Goal: Check status

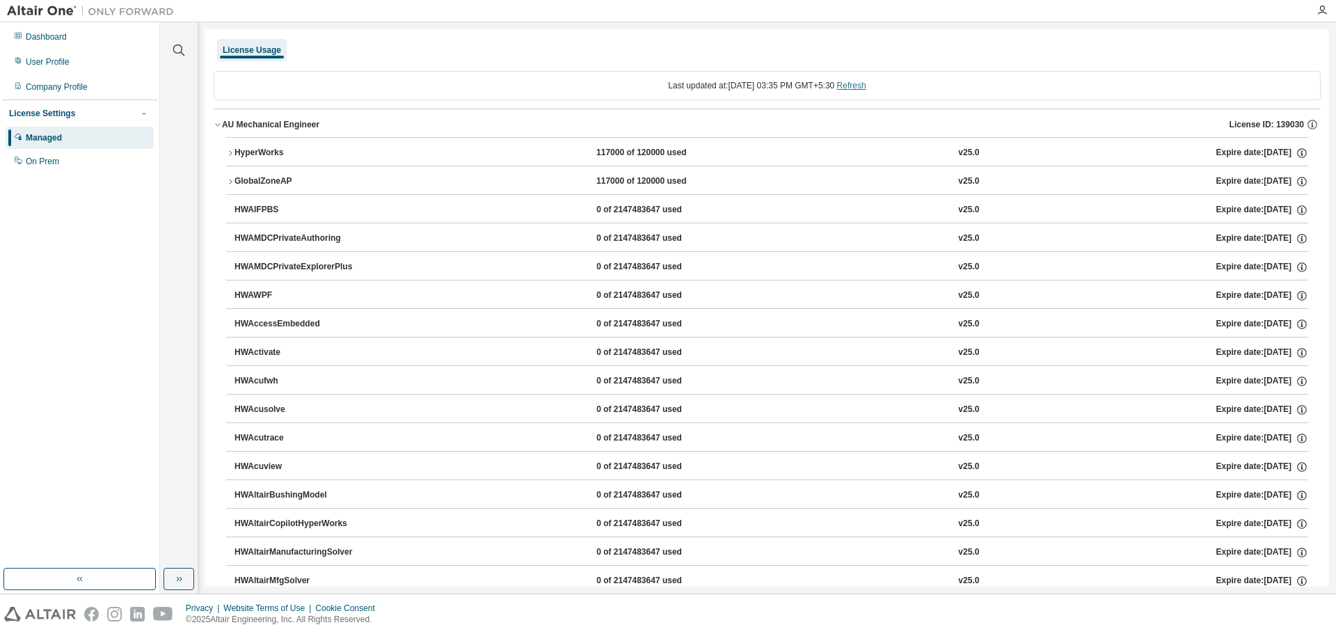
click at [866, 87] on link "Refresh" at bounding box center [851, 86] width 29 height 10
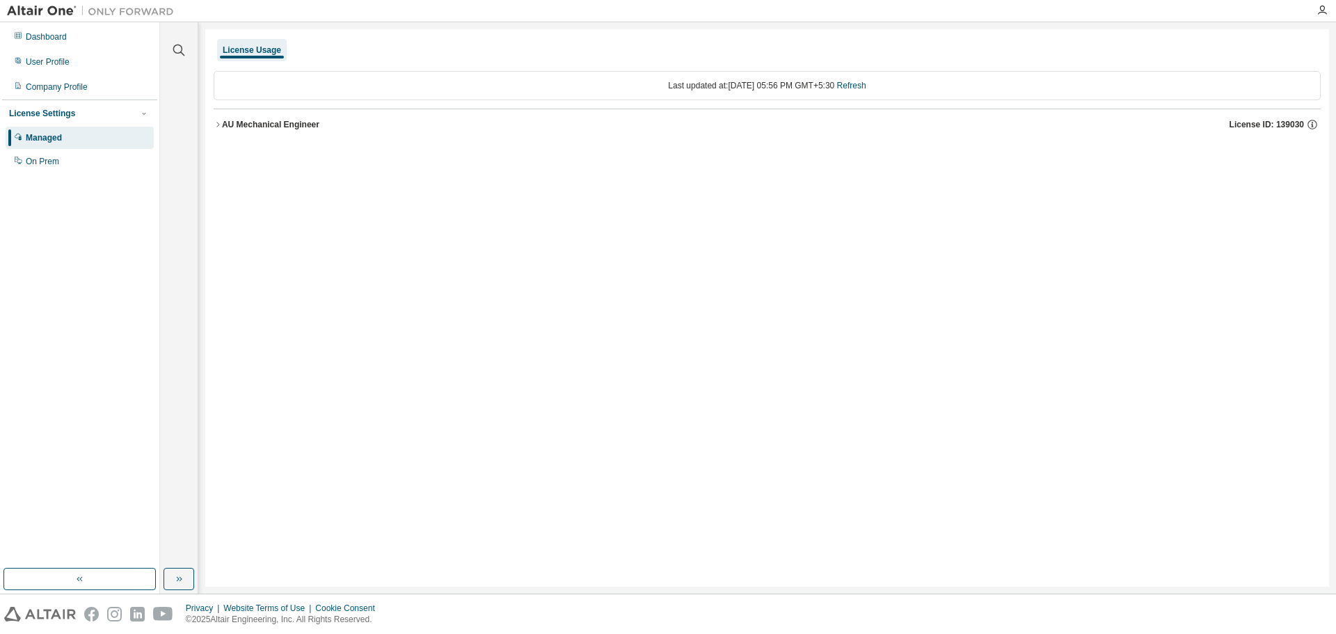
click at [223, 123] on div "AU Mechanical Engineer" at bounding box center [270, 124] width 97 height 11
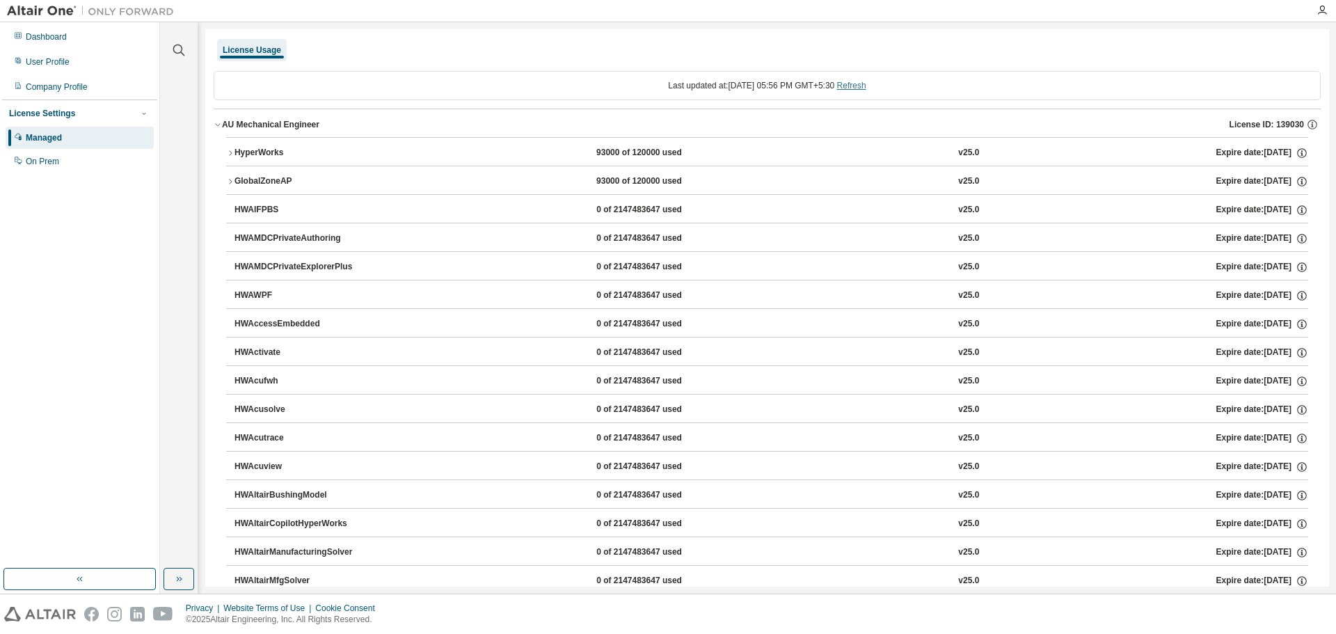
click at [864, 84] on link "Refresh" at bounding box center [851, 86] width 29 height 10
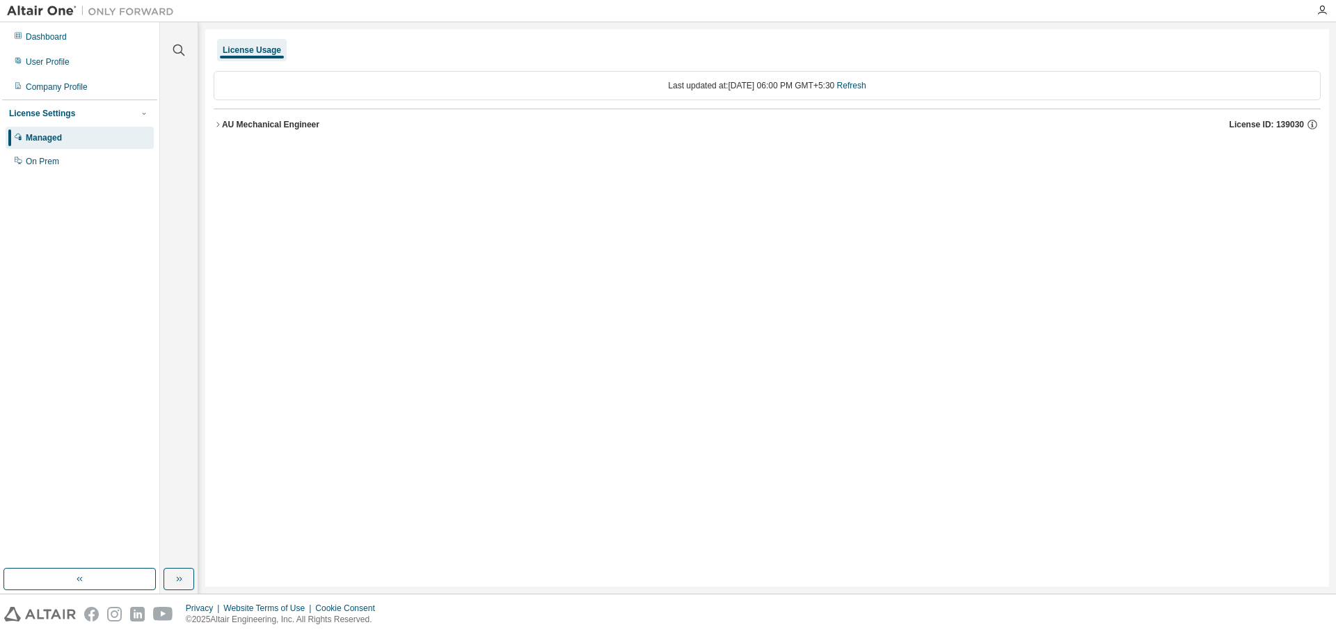
click at [227, 114] on button "AU Mechanical Engineer License ID: 139030" at bounding box center [767, 124] width 1107 height 31
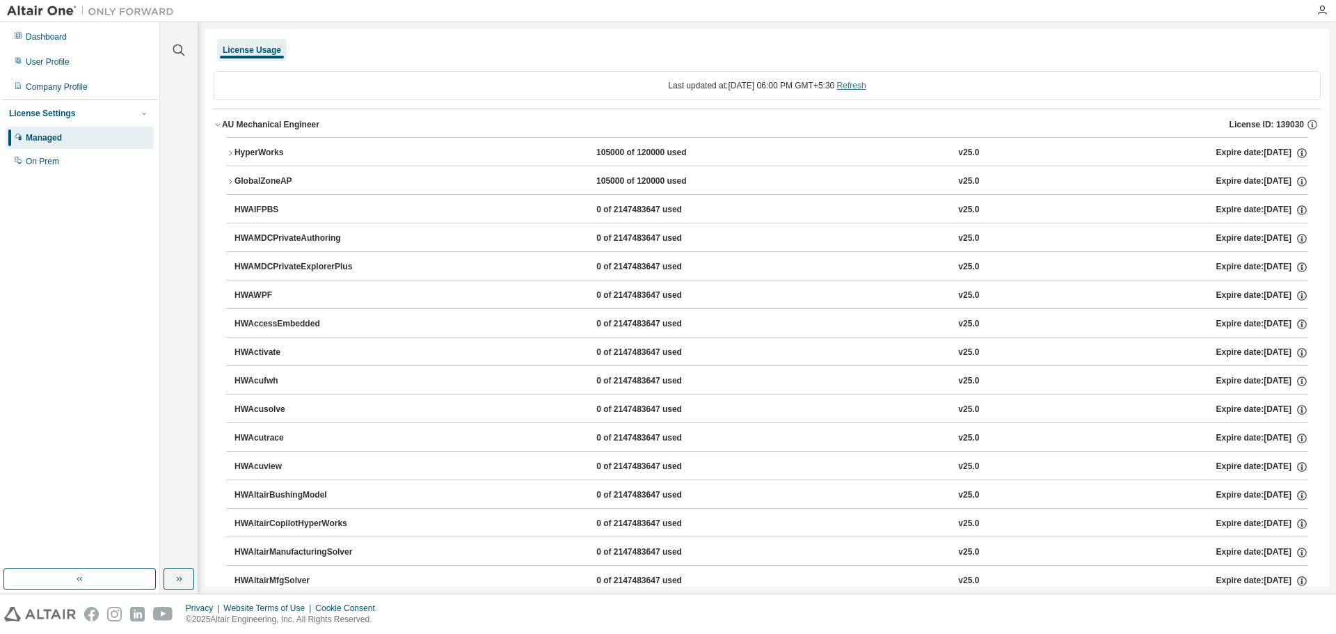
click at [850, 87] on link "Refresh" at bounding box center [851, 86] width 29 height 10
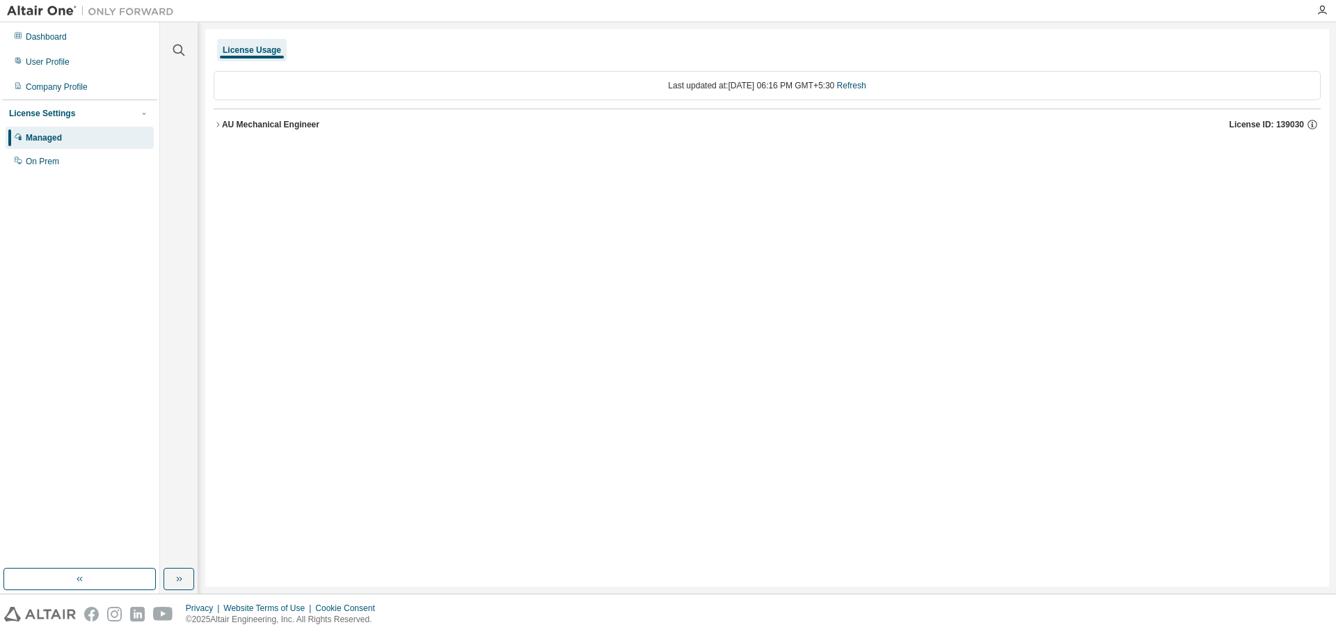
click at [237, 126] on div "AU Mechanical Engineer" at bounding box center [270, 124] width 97 height 11
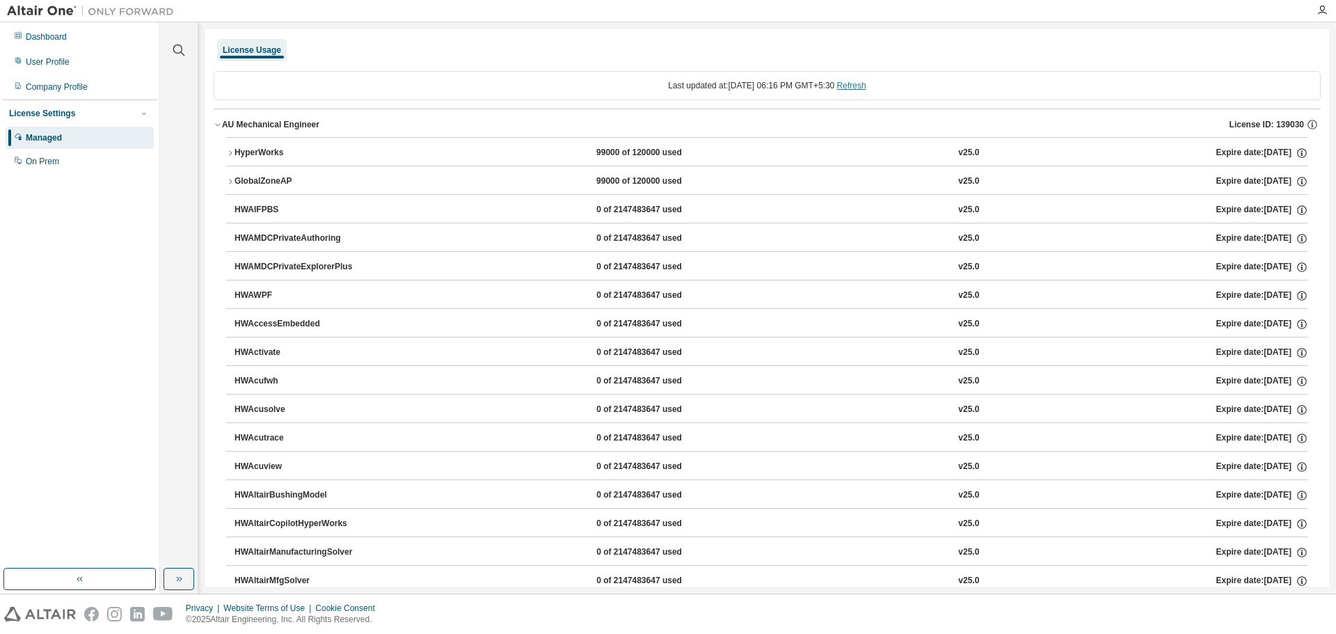
click at [866, 87] on link "Refresh" at bounding box center [851, 86] width 29 height 10
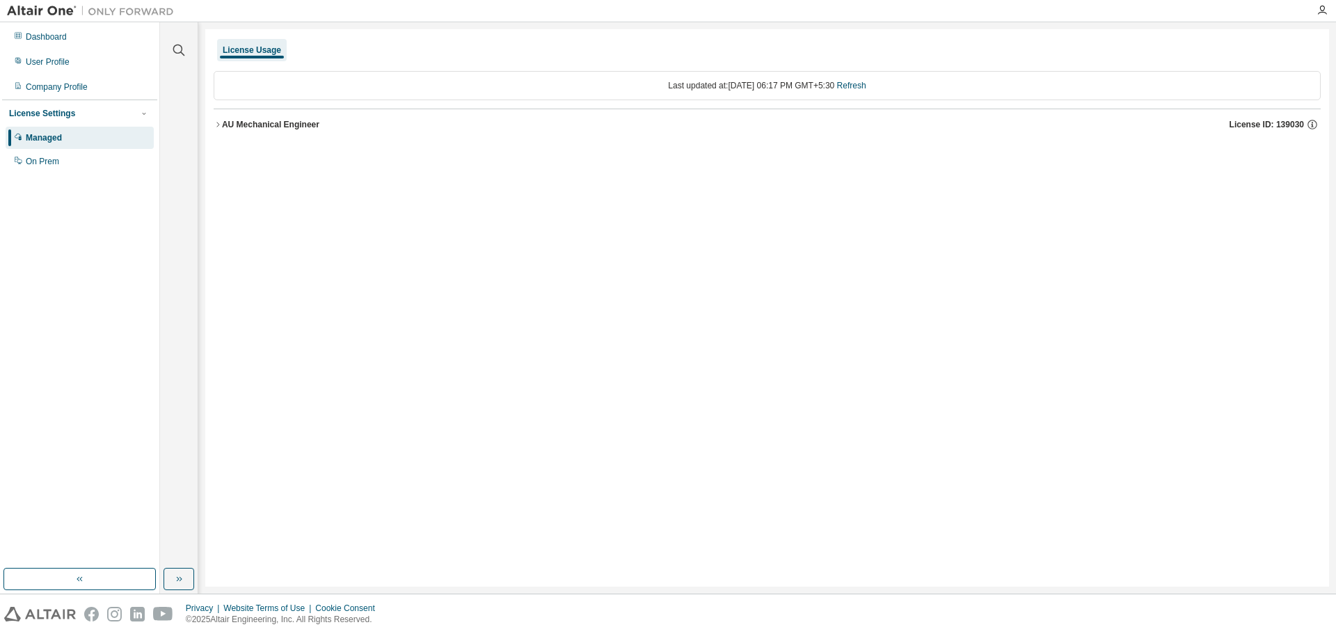
click at [280, 131] on button "AU Mechanical Engineer License ID: 139030" at bounding box center [767, 124] width 1107 height 31
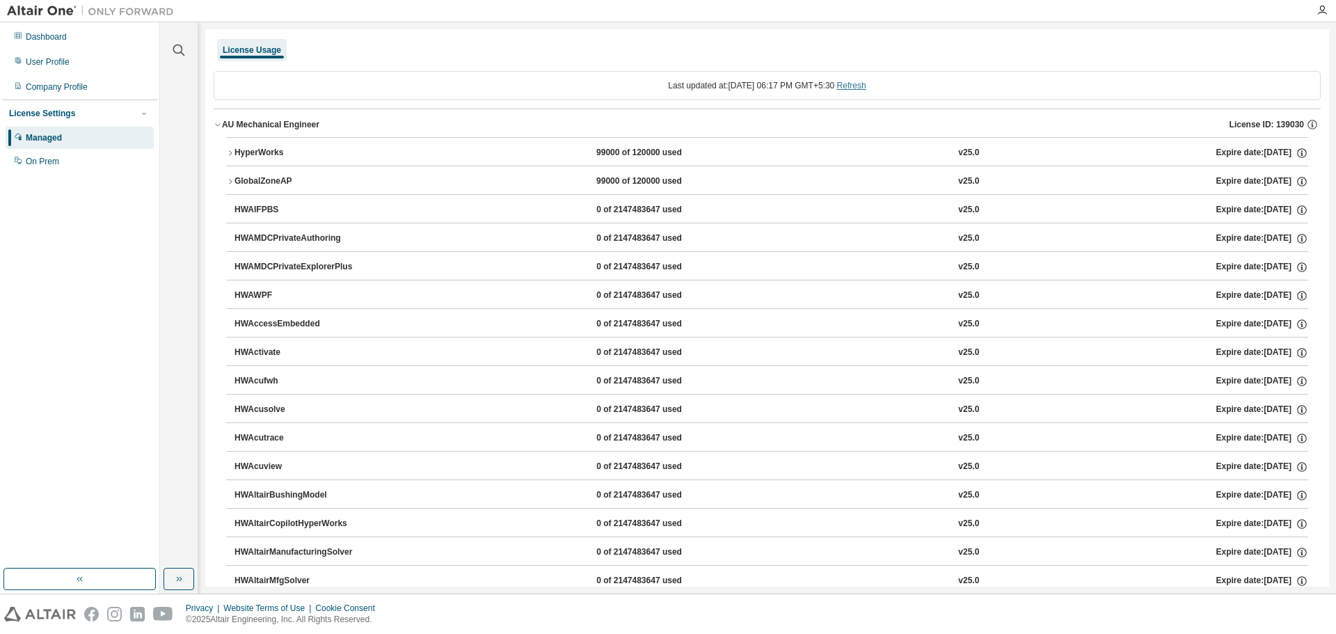
click at [866, 90] on link "Refresh" at bounding box center [851, 86] width 29 height 10
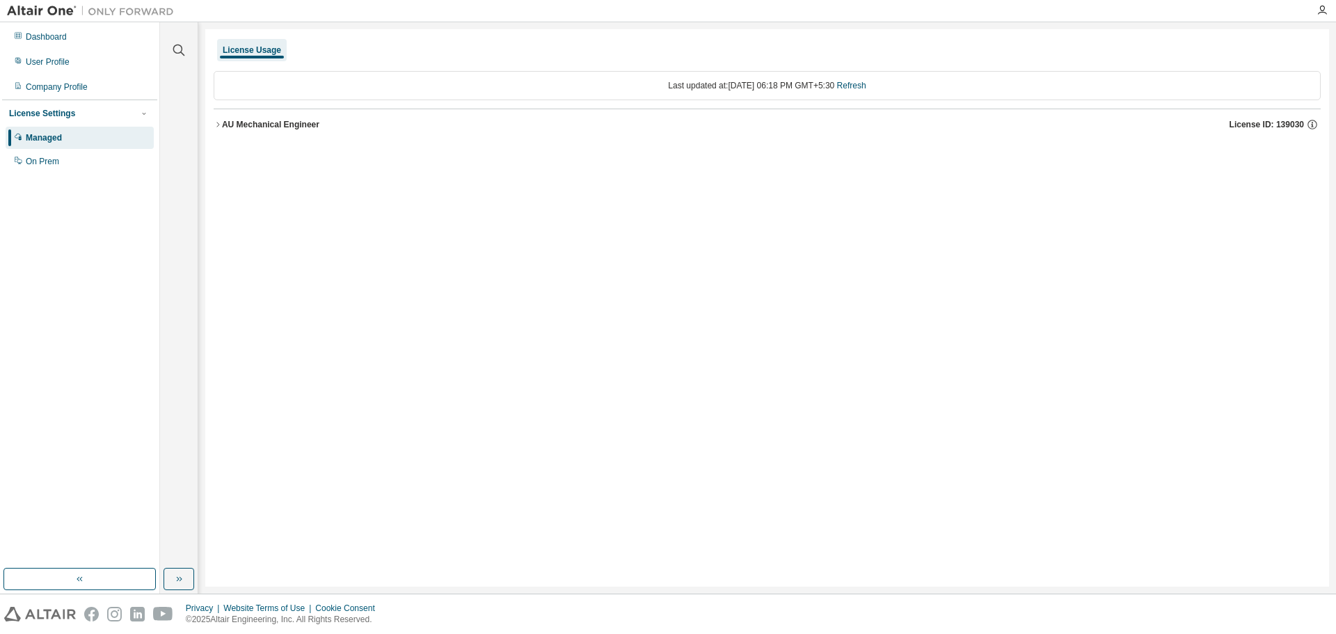
click at [216, 126] on icon "button" at bounding box center [218, 124] width 8 height 8
